Goal: Check status: Check status

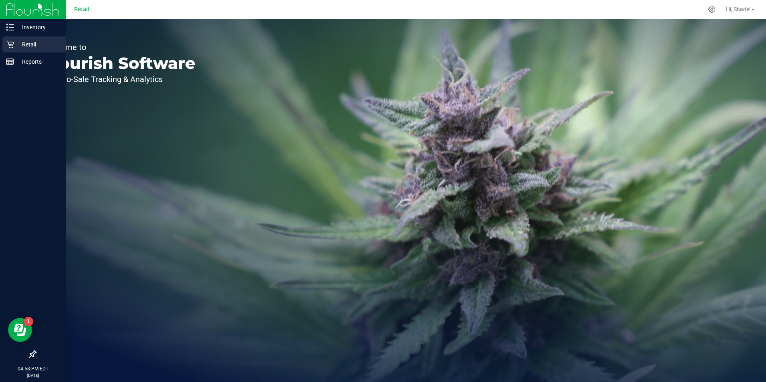
click at [11, 49] on div "Retail" at bounding box center [33, 44] width 63 height 16
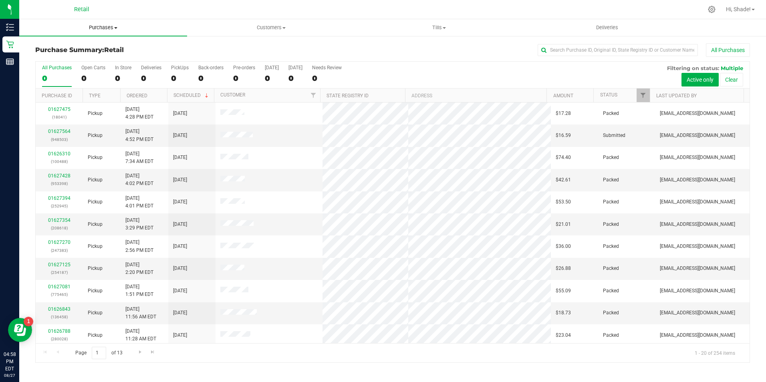
drag, startPoint x: 103, startPoint y: 28, endPoint x: 88, endPoint y: 38, distance: 17.7
click at [103, 28] on span "Purchases" at bounding box center [103, 27] width 168 height 7
click at [56, 67] on span "All purchases" at bounding box center [47, 67] width 57 height 7
